Goal: Information Seeking & Learning: Find specific fact

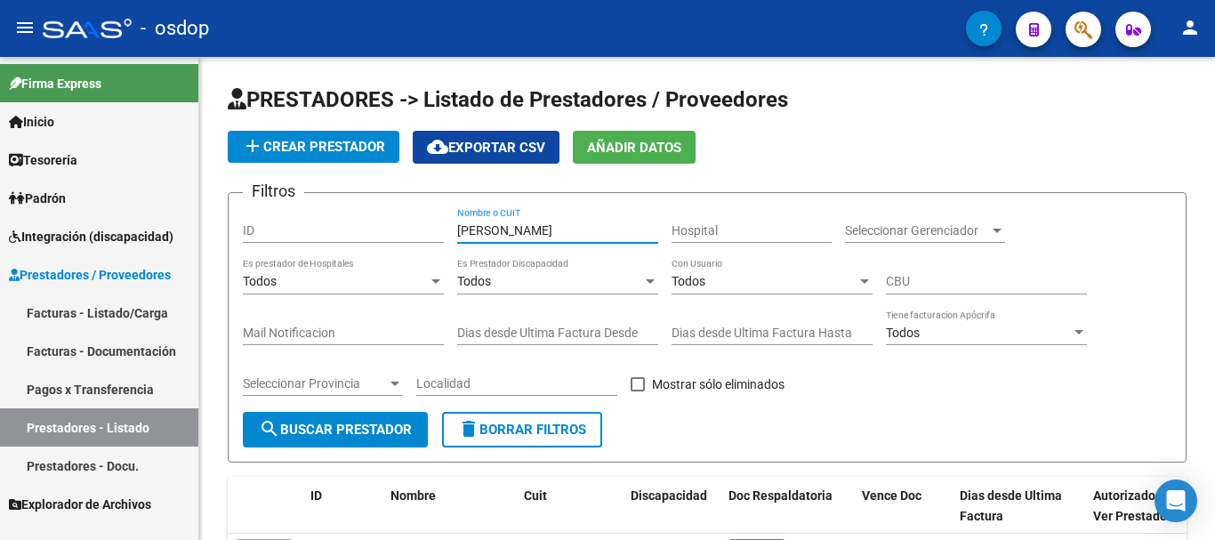
scroll to position [89, 0]
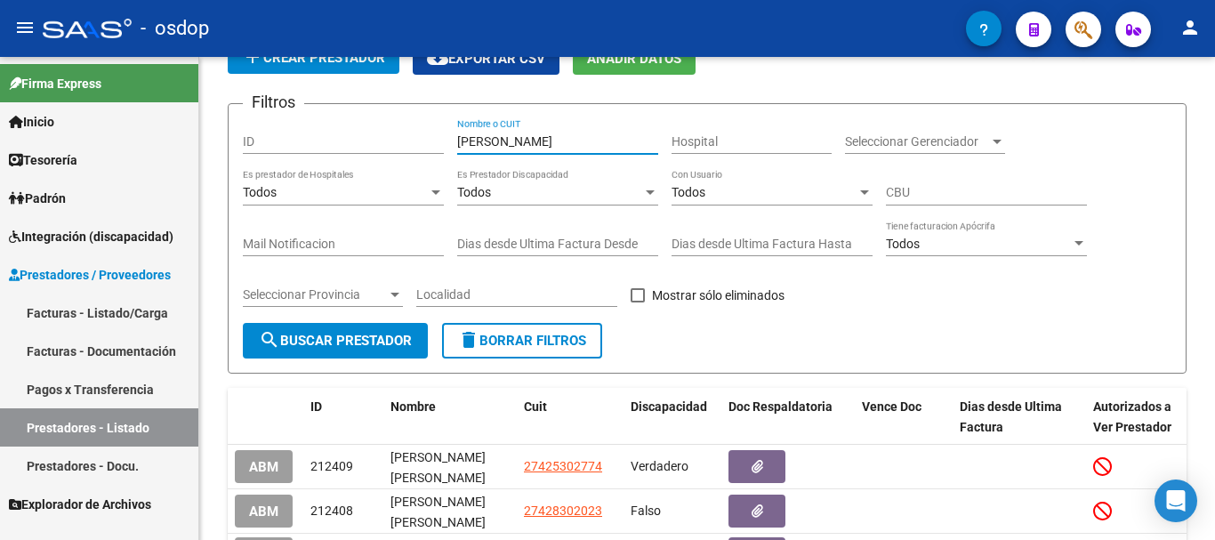
click at [112, 303] on link "Facturas - Listado/Carga" at bounding box center [99, 313] width 198 height 38
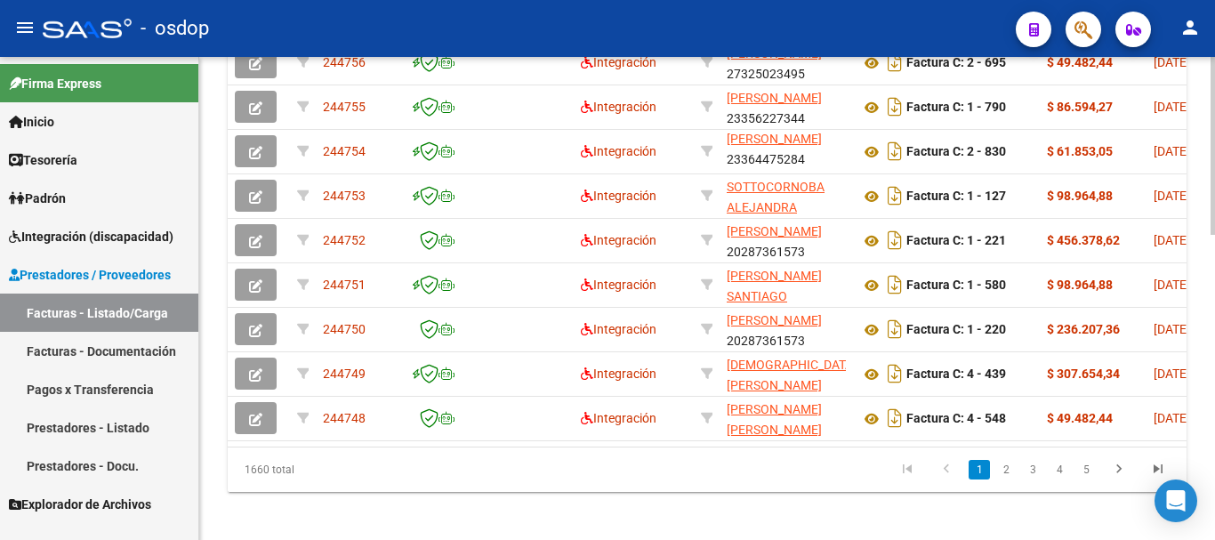
scroll to position [0, 636]
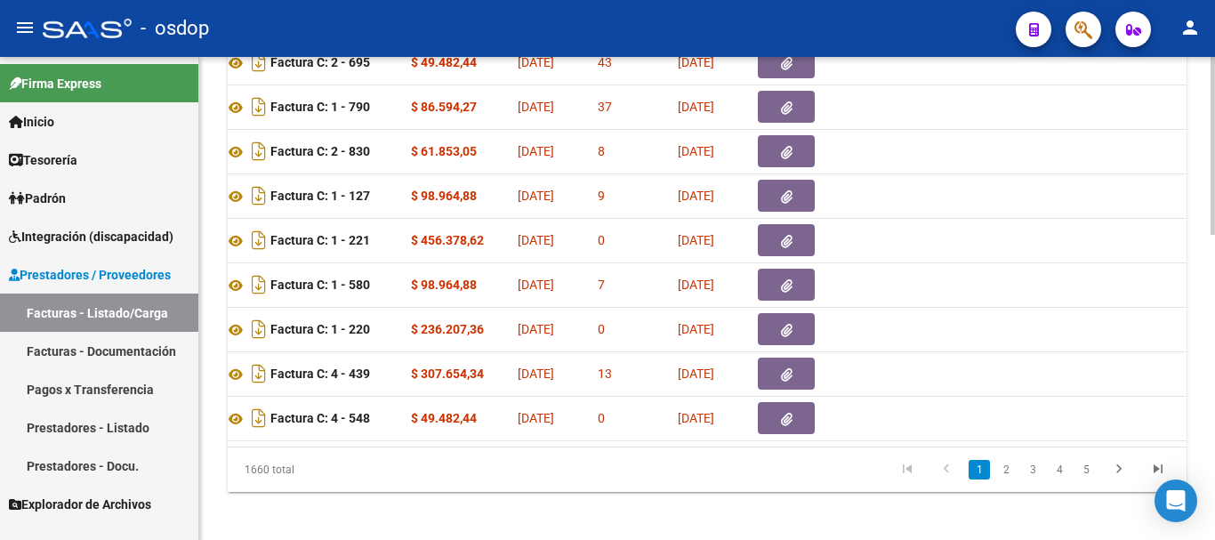
drag, startPoint x: 597, startPoint y: 445, endPoint x: 757, endPoint y: 445, distance: 160.1
click at [757, 445] on datatable-body "244757 Integración [PERSON_NAME] 27277577122 Factura B: 4 - 999 $ 148.447,32 [D…" at bounding box center [707, 217] width 959 height 458
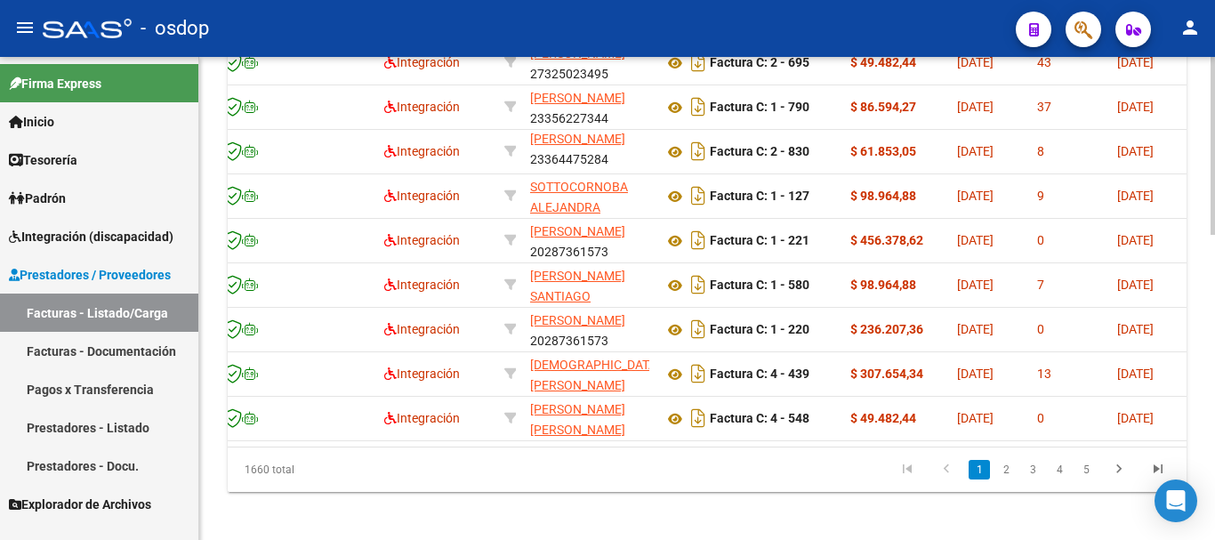
scroll to position [0, 0]
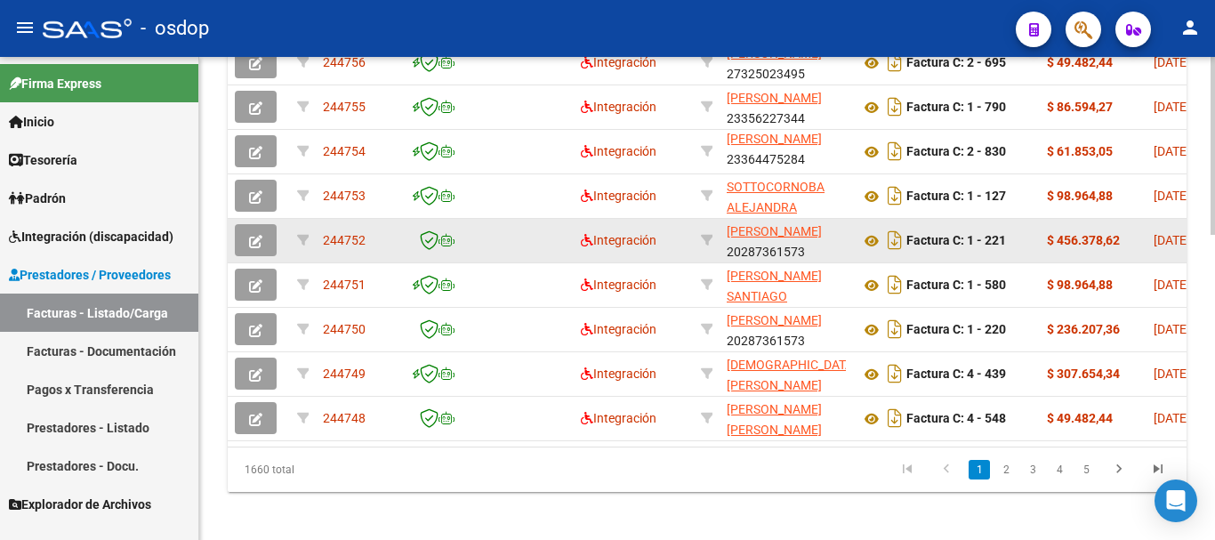
click at [256, 221] on datatable-body-cell at bounding box center [259, 241] width 62 height 44
click at [254, 239] on icon "button" at bounding box center [255, 241] width 13 height 13
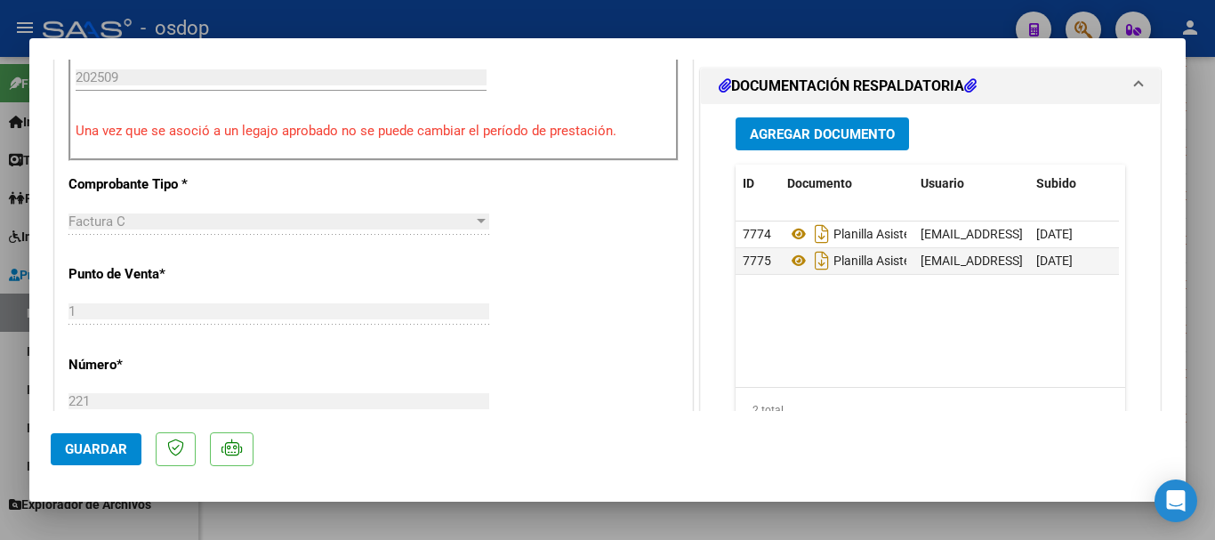
scroll to position [534, 0]
click at [557, 22] on div at bounding box center [607, 270] width 1215 height 540
type input "$ 0,00"
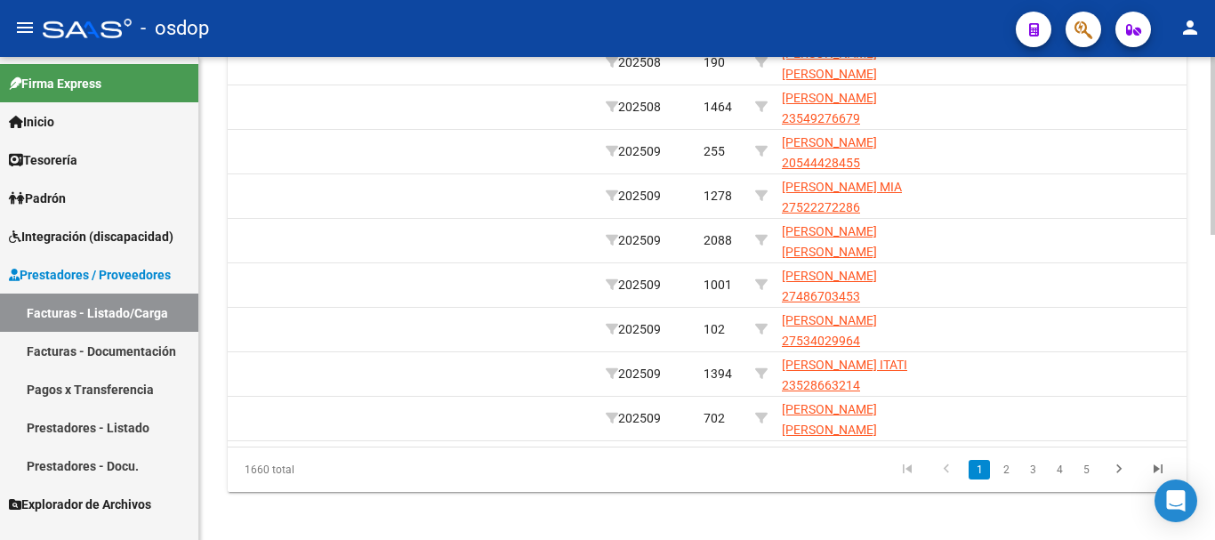
scroll to position [0, 2702]
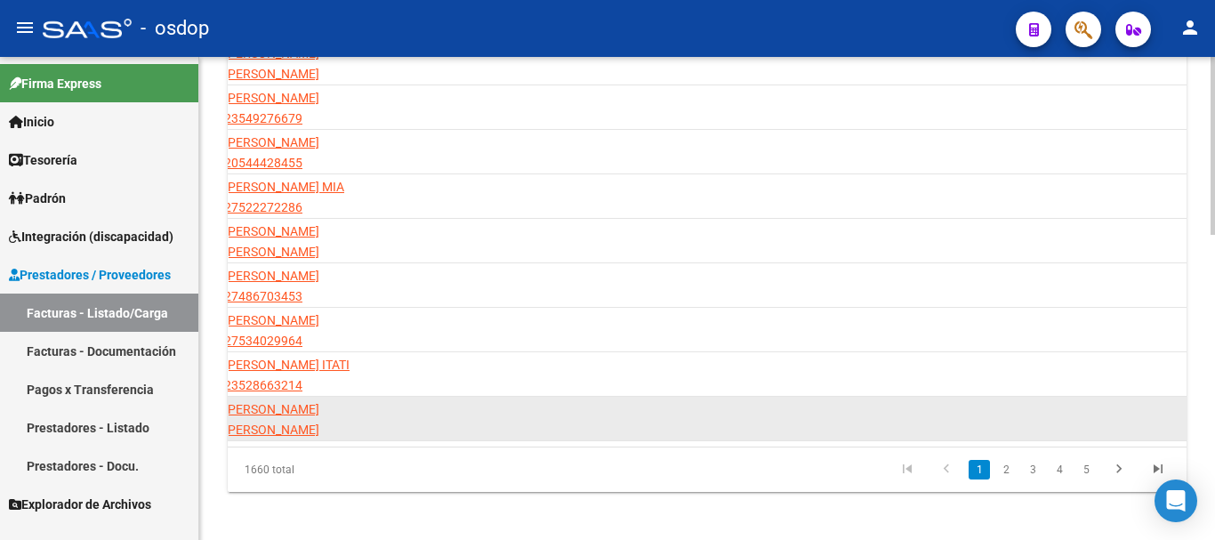
drag, startPoint x: 894, startPoint y: 440, endPoint x: 918, endPoint y: 445, distance: 24.4
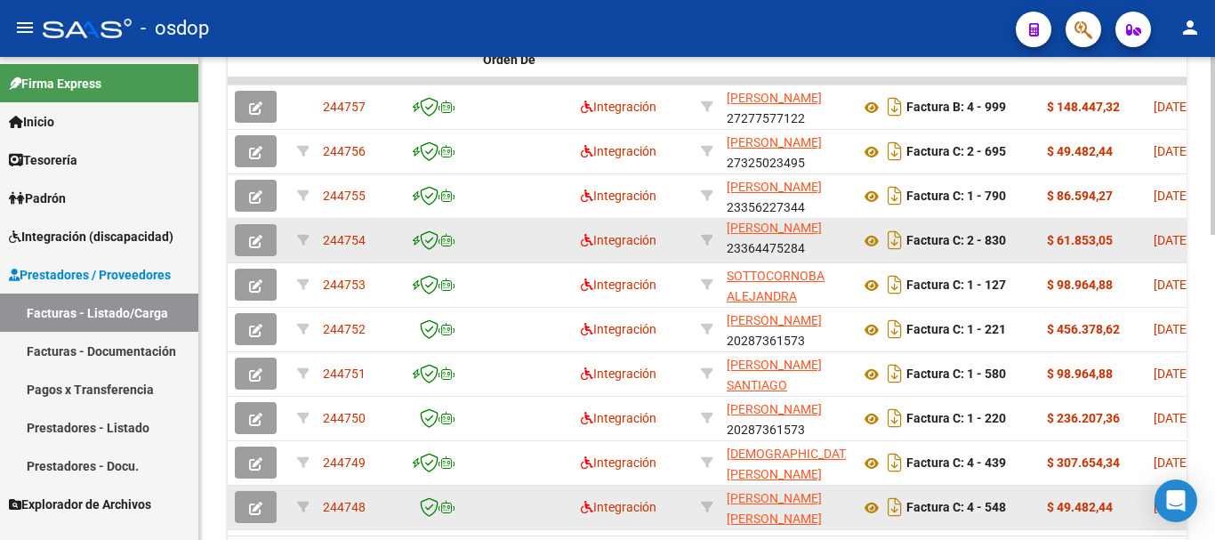
scroll to position [0, 0]
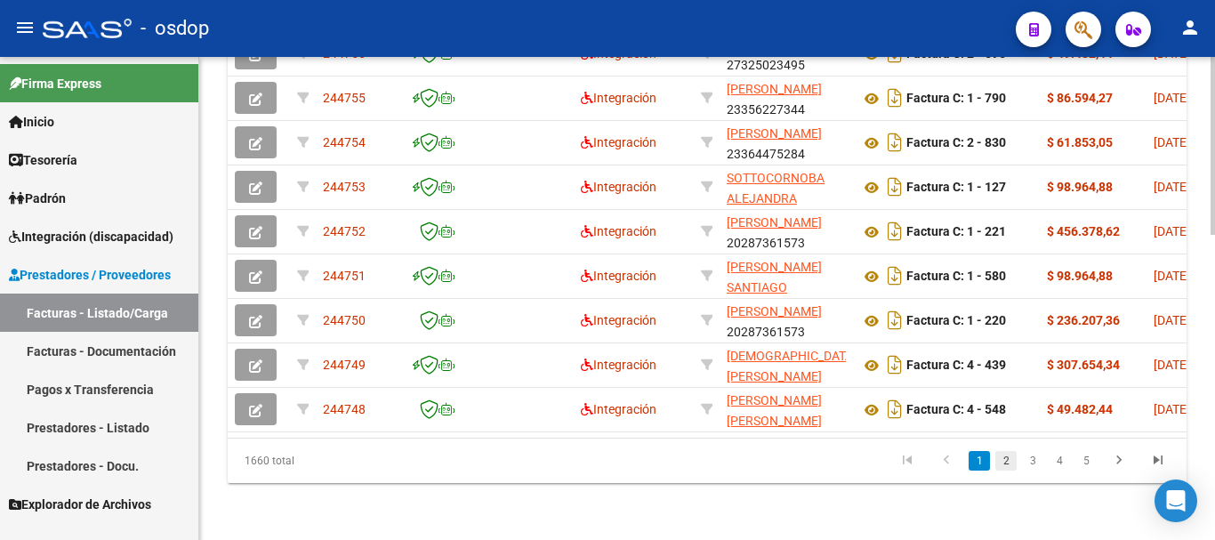
click at [1002, 464] on link "2" at bounding box center [1005, 461] width 21 height 20
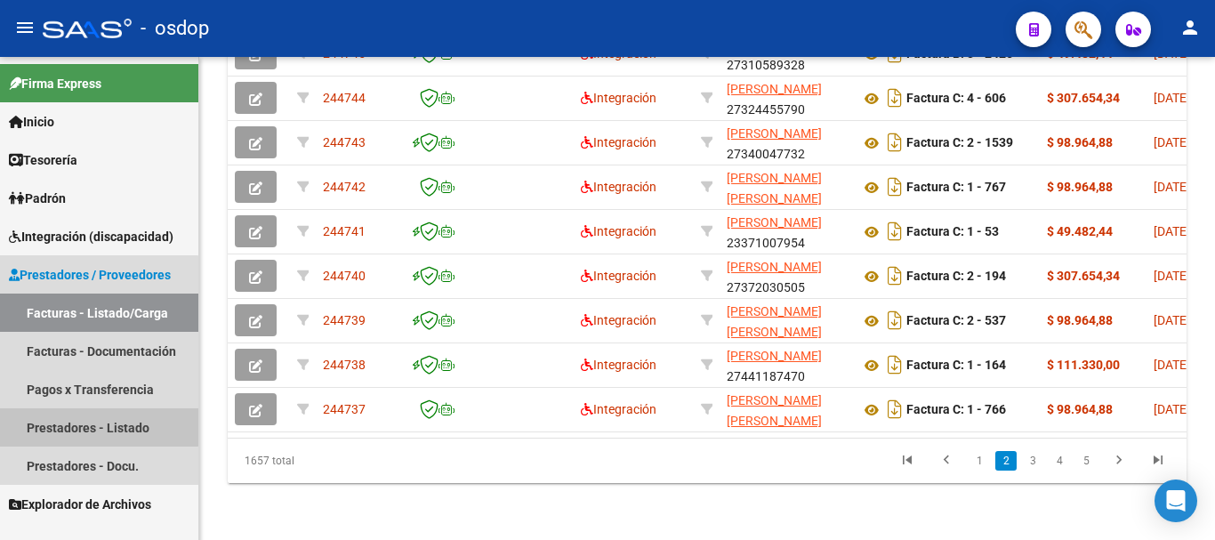
click at [96, 423] on link "Prestadores - Listado" at bounding box center [99, 427] width 198 height 38
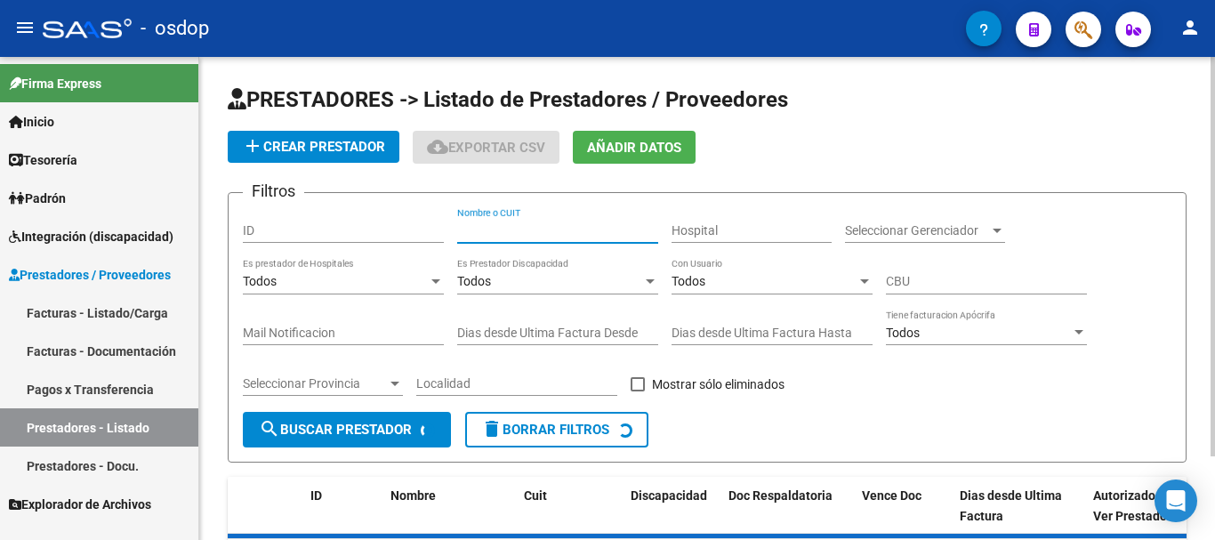
click at [534, 226] on input "Nombre o CUIT" at bounding box center [557, 230] width 201 height 15
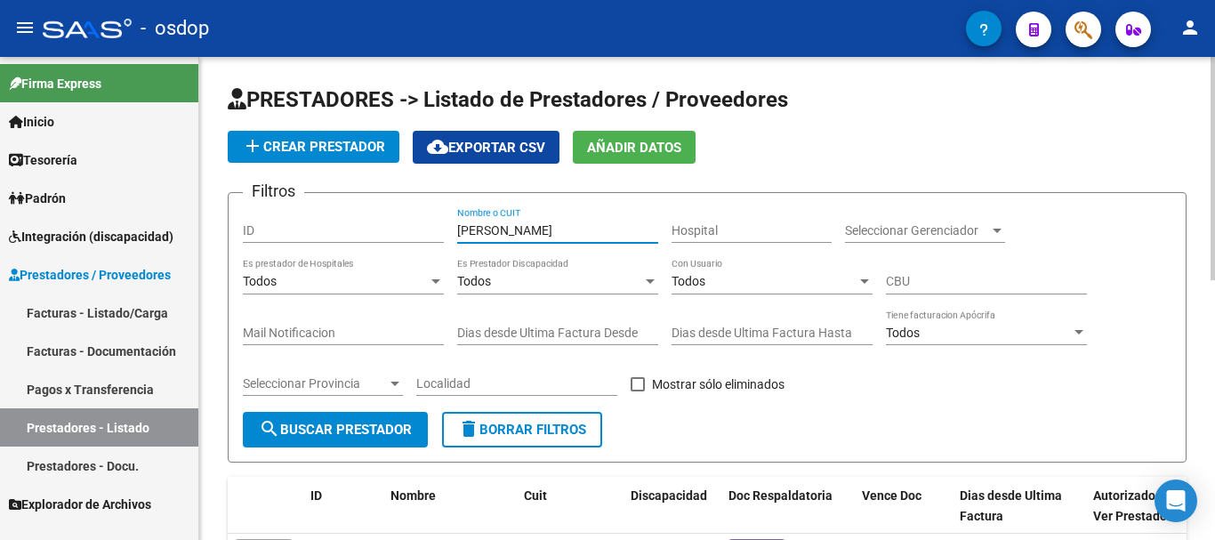
type input "[PERSON_NAME]"
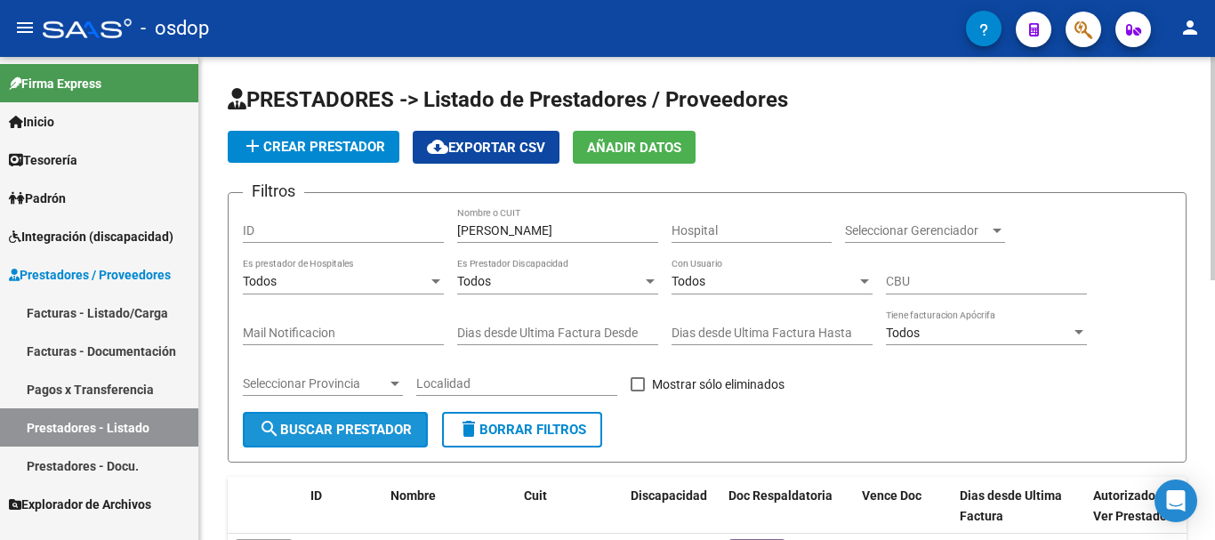
click at [380, 444] on button "search Buscar Prestador" at bounding box center [335, 430] width 185 height 36
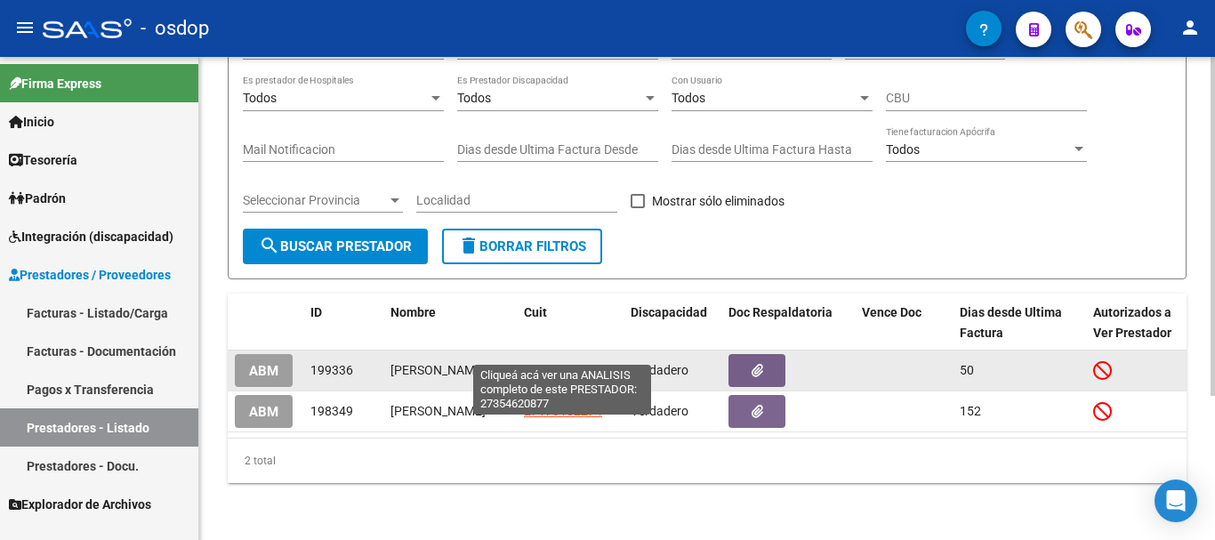
click at [551, 363] on span "27354620877" at bounding box center [563, 370] width 78 height 14
type textarea "27354620877"
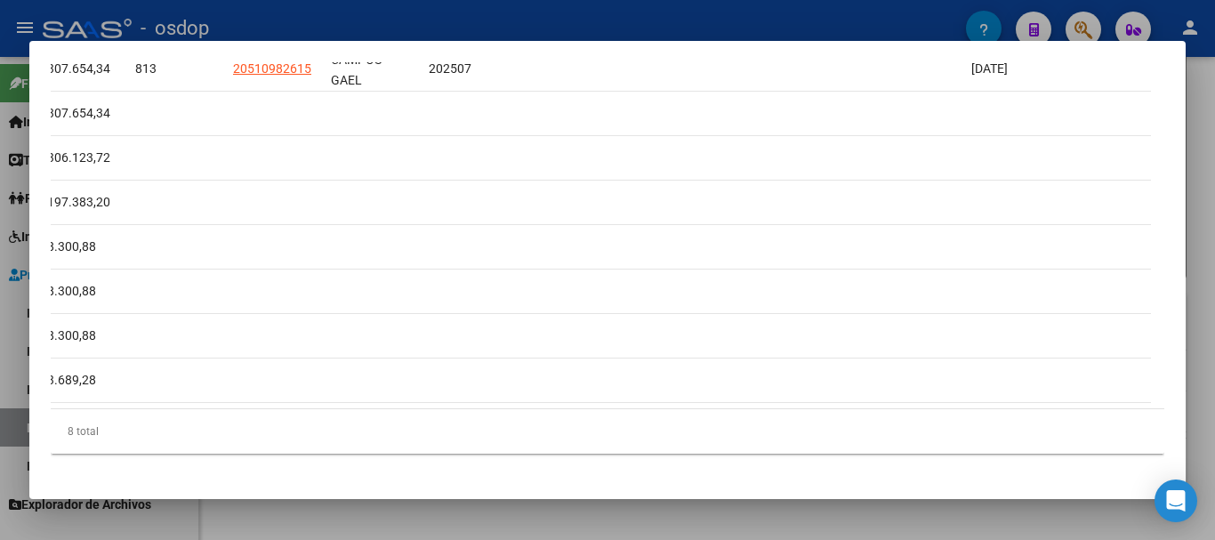
scroll to position [0, 0]
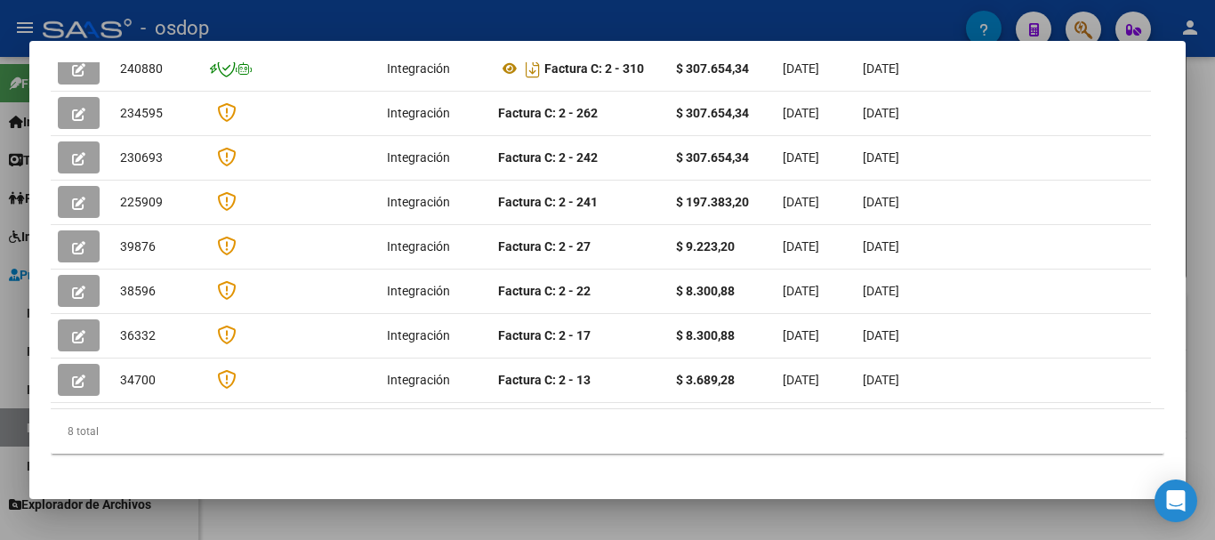
click at [529, 20] on div at bounding box center [607, 270] width 1215 height 540
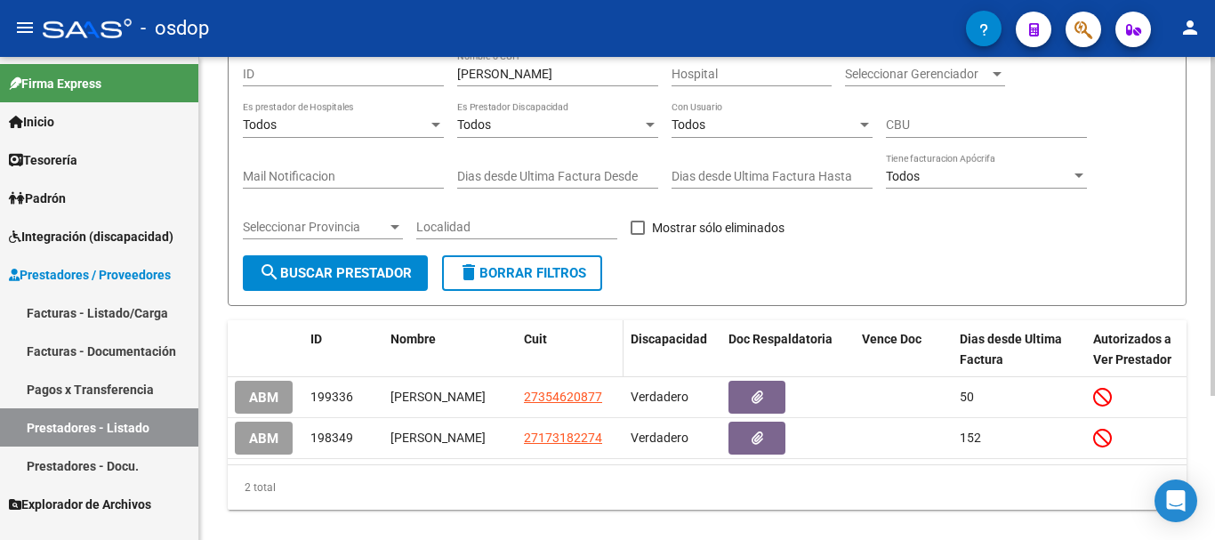
scroll to position [116, 0]
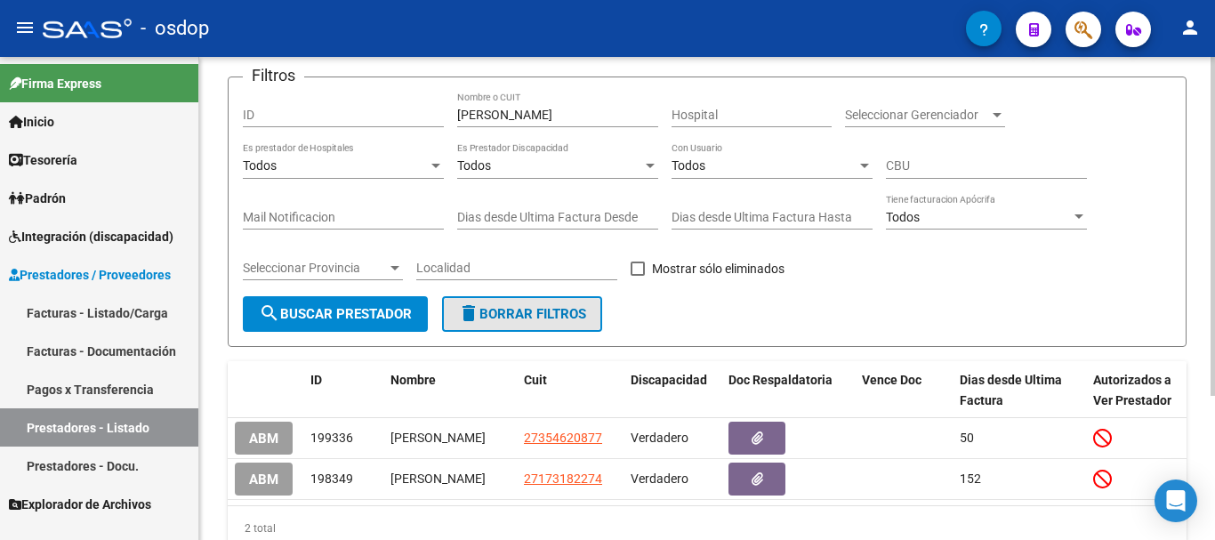
click at [529, 304] on button "delete Borrar Filtros" at bounding box center [522, 314] width 160 height 36
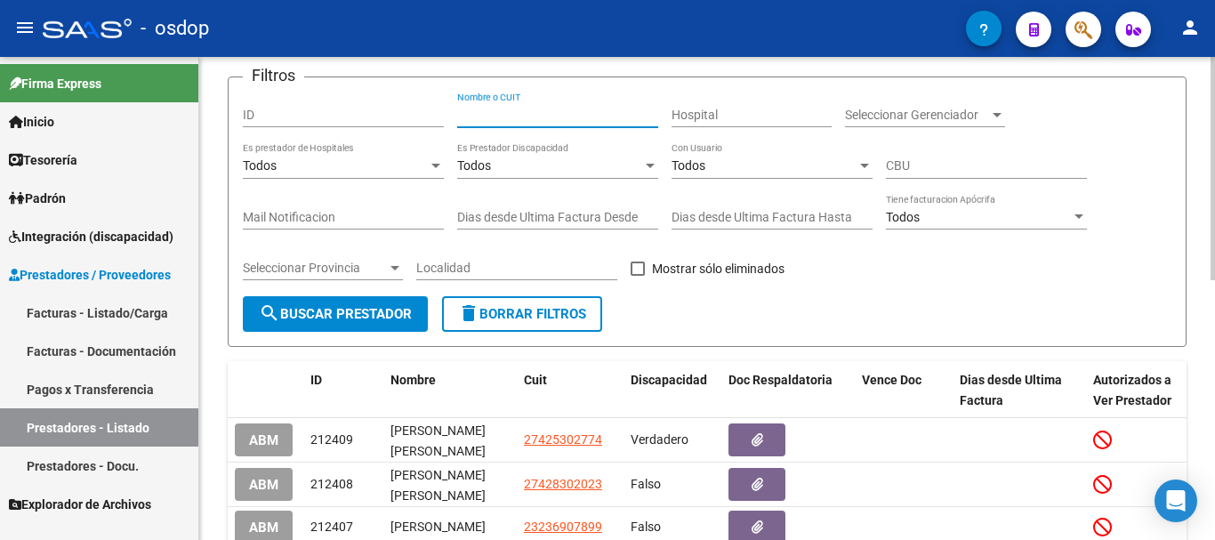
click at [565, 111] on input "Nombre o CUIT" at bounding box center [557, 115] width 201 height 15
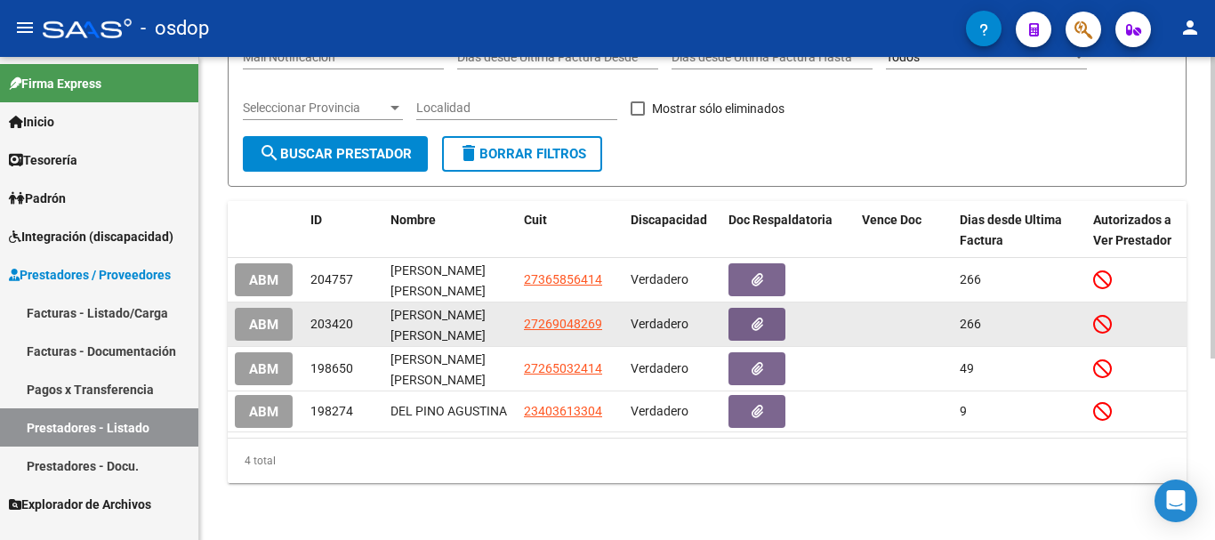
scroll to position [290, 0]
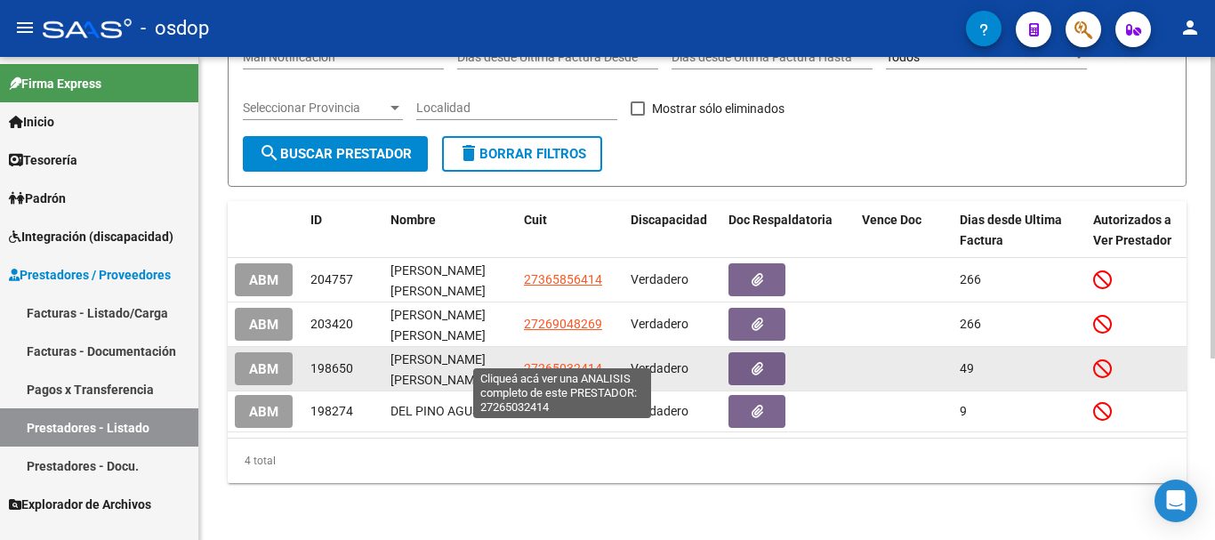
type input "[PERSON_NAME]"
click at [562, 361] on span "27265032414" at bounding box center [563, 368] width 78 height 14
type textarea "27265032414"
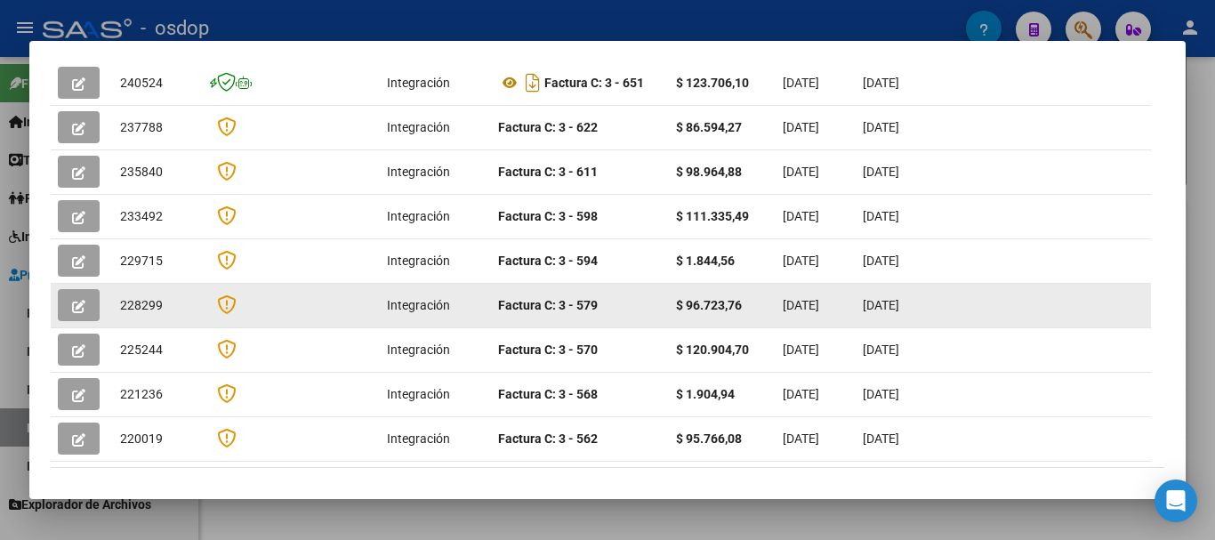
scroll to position [356, 0]
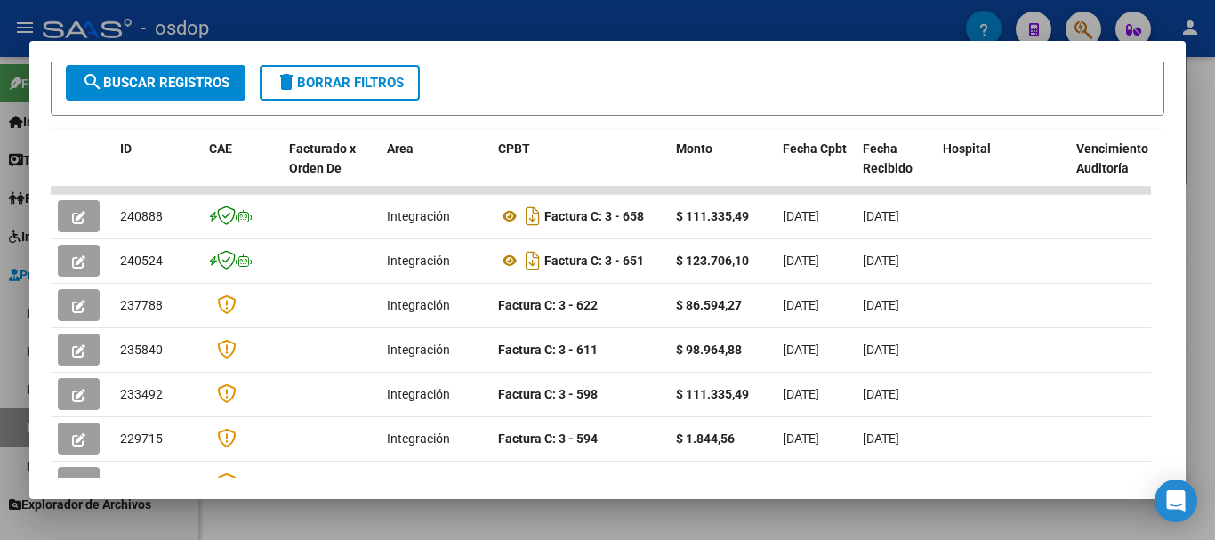
click at [610, 26] on div at bounding box center [607, 270] width 1215 height 540
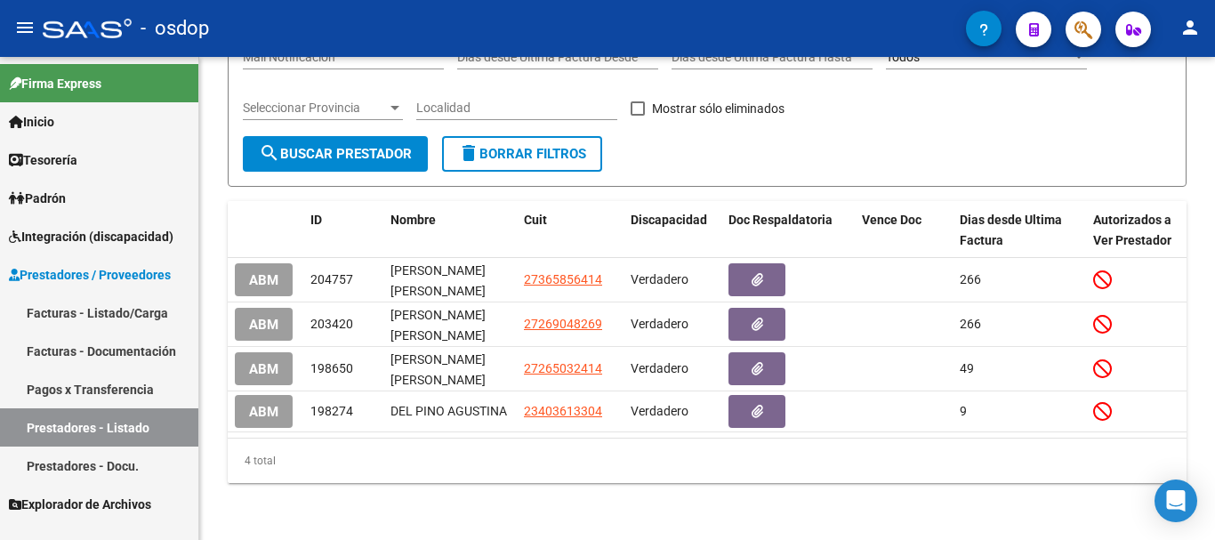
click at [609, 29] on div "- osdop" at bounding box center [504, 28] width 923 height 39
click at [528, 35] on div "- osdop" at bounding box center [504, 28] width 923 height 39
click at [1188, 21] on mat-icon "person" at bounding box center [1189, 27] width 21 height 21
click at [1160, 123] on button "exit_to_app Salir" at bounding box center [1153, 117] width 109 height 43
